Goal: Find specific page/section: Find specific page/section

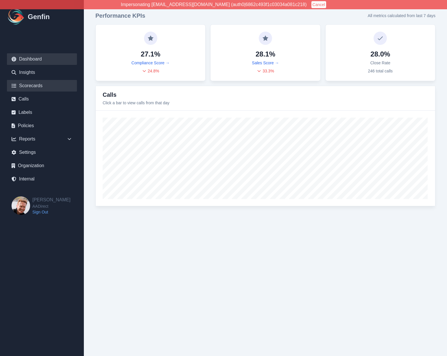
click at [27, 87] on link "Scorecards" at bounding box center [42, 86] width 70 height 12
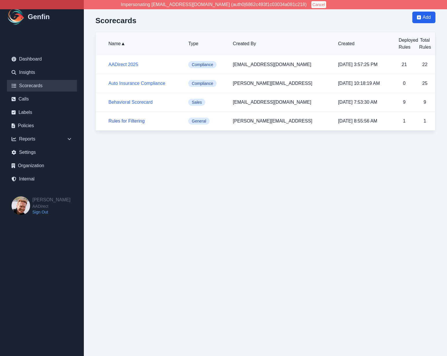
click at [128, 121] on link "Rules for Filtering" at bounding box center [126, 120] width 36 height 5
click at [124, 103] on link "Behavioral Scorecard" at bounding box center [130, 102] width 44 height 5
